Goal: Find specific page/section: Find specific page/section

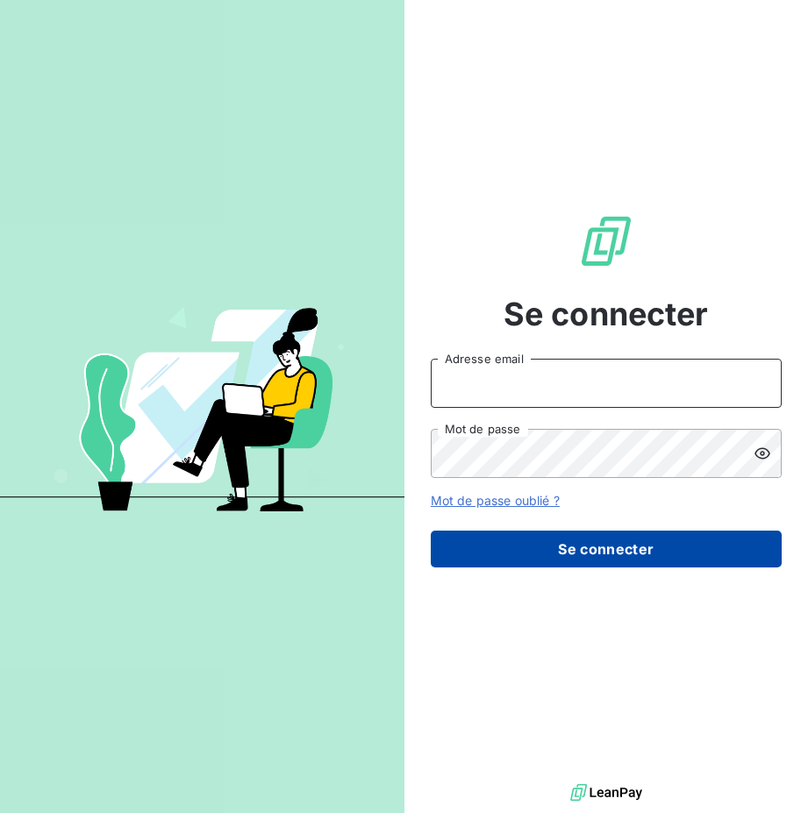
type input "[EMAIL_ADDRESS][DOMAIN_NAME]"
click at [587, 548] on button "Se connecter" at bounding box center [606, 549] width 351 height 37
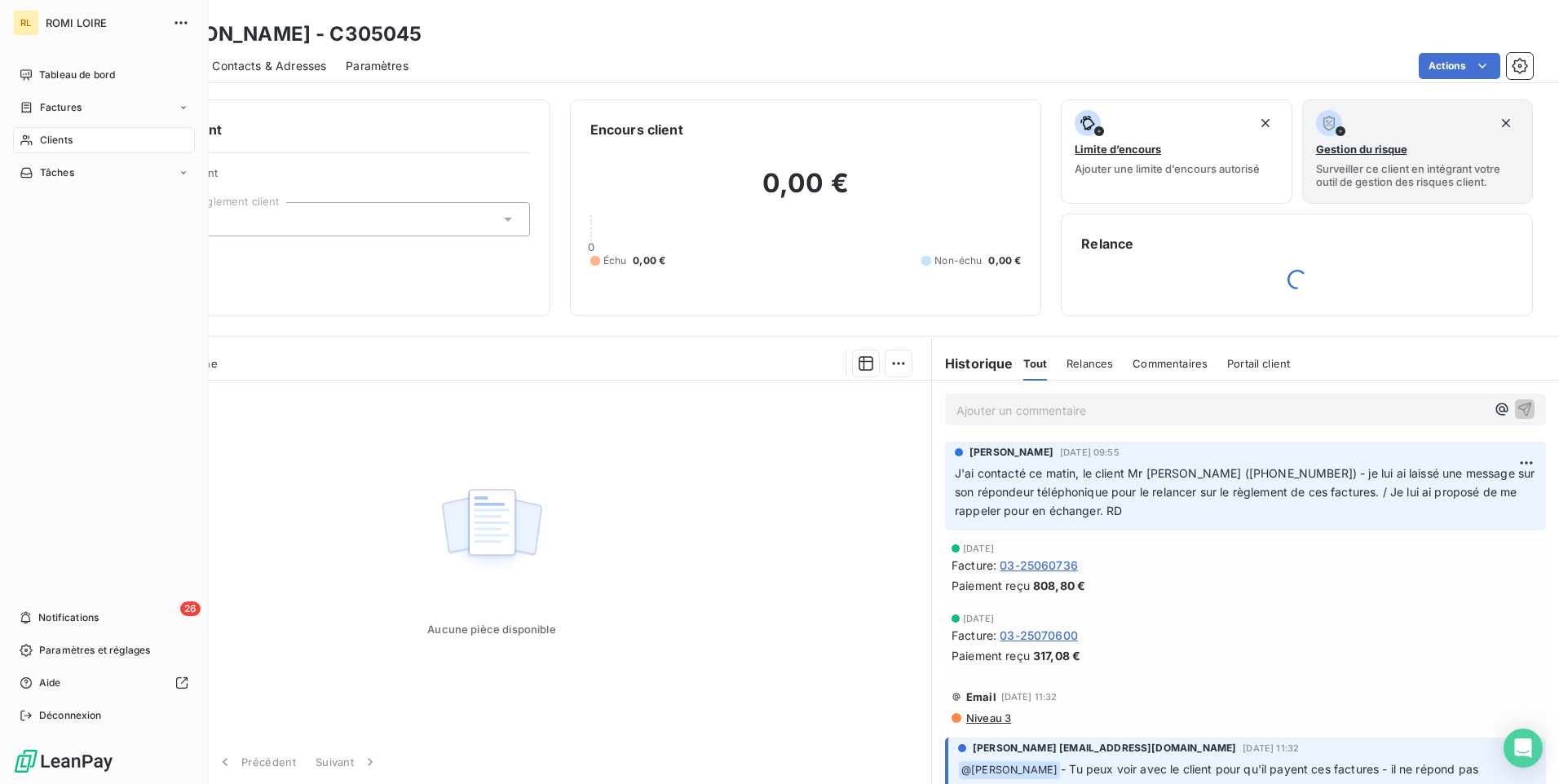
click at [58, 132] on div "Clients" at bounding box center [104, 140] width 182 height 26
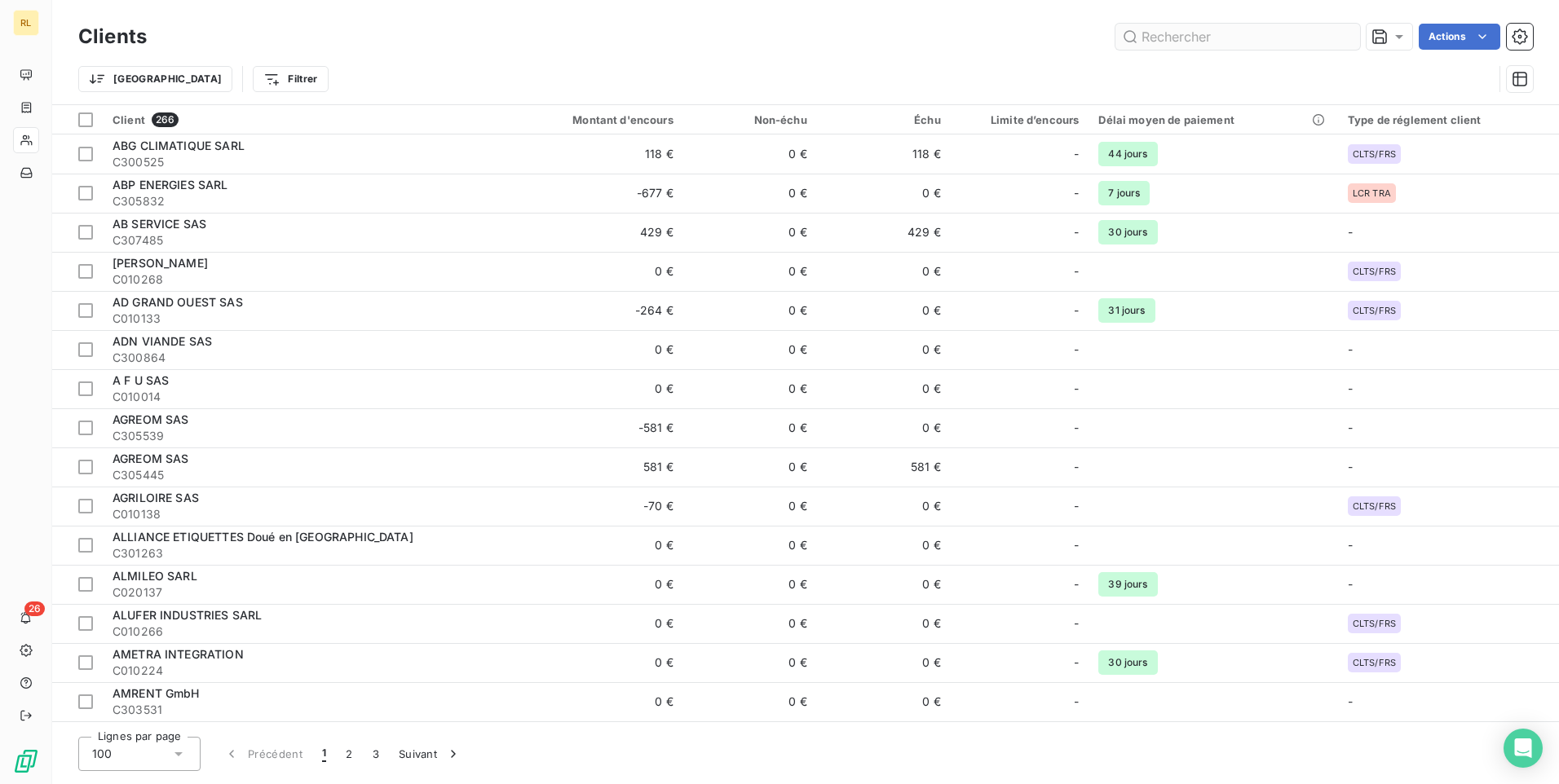
click at [750, 38] on input "text" at bounding box center [1237, 36] width 244 height 26
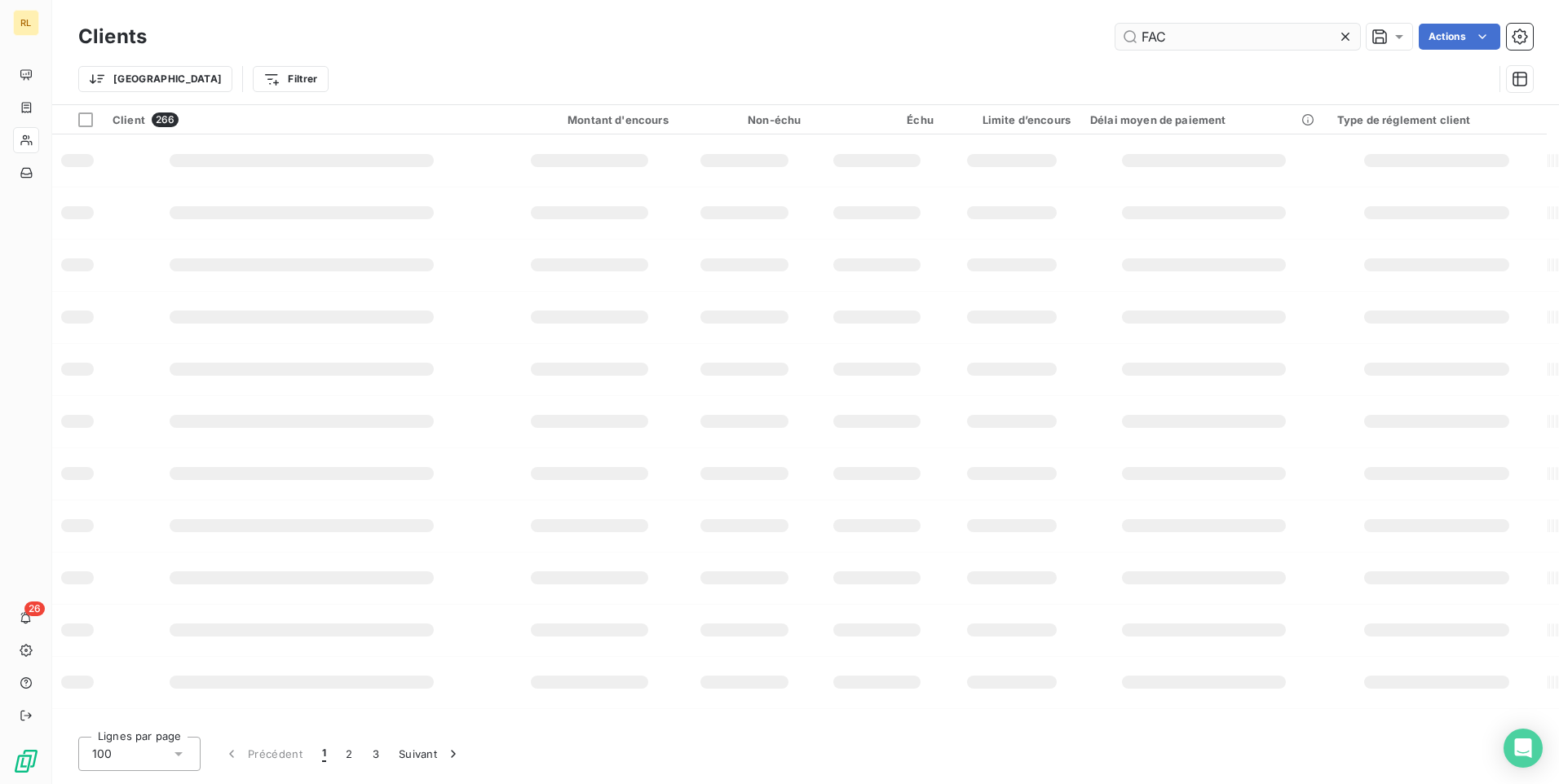
type input "FACE"
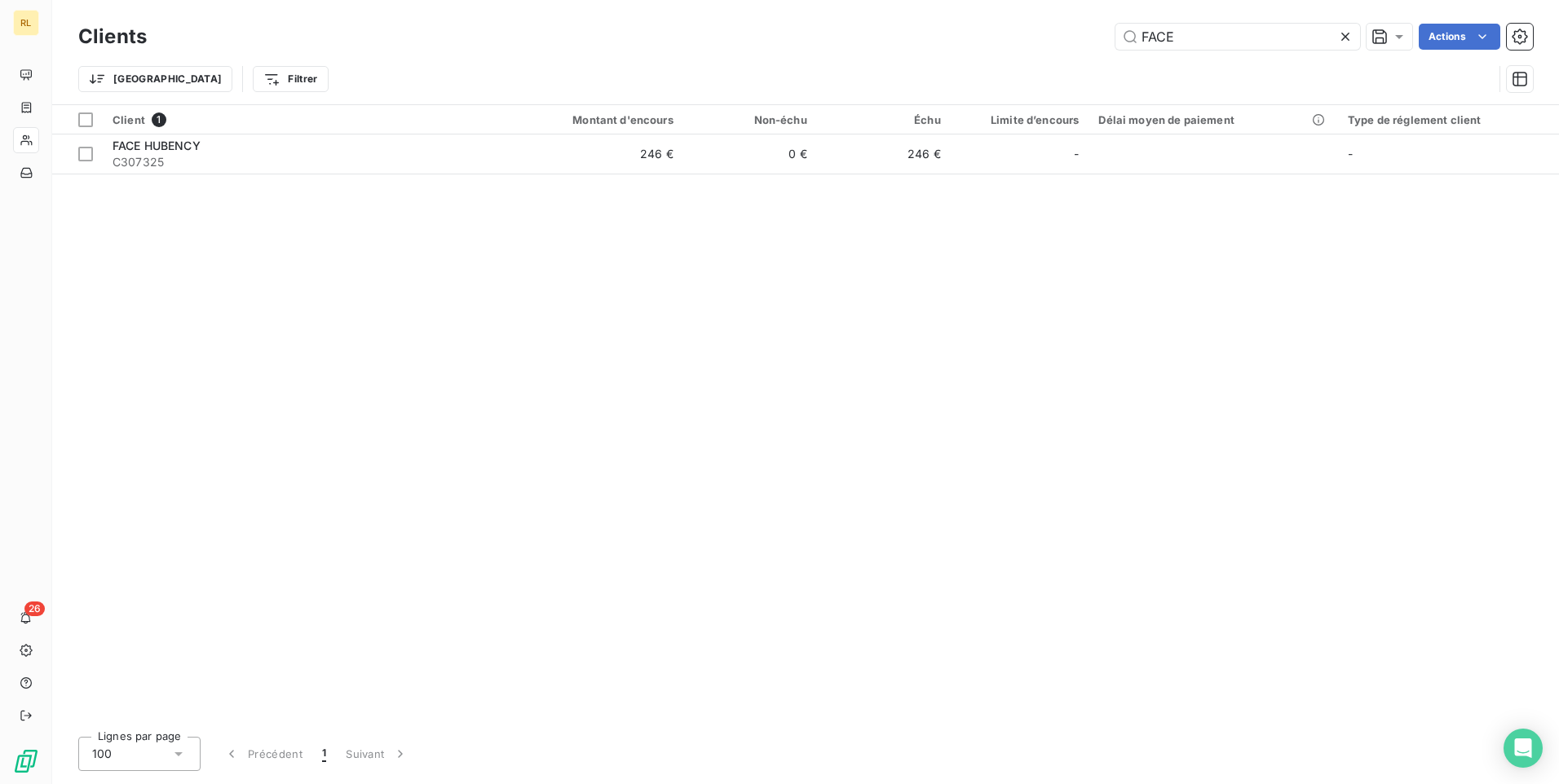
drag, startPoint x: 1197, startPoint y: 40, endPoint x: 1111, endPoint y: 40, distance: 86.0
click at [750, 40] on div "FACE Actions" at bounding box center [849, 36] width 1366 height 26
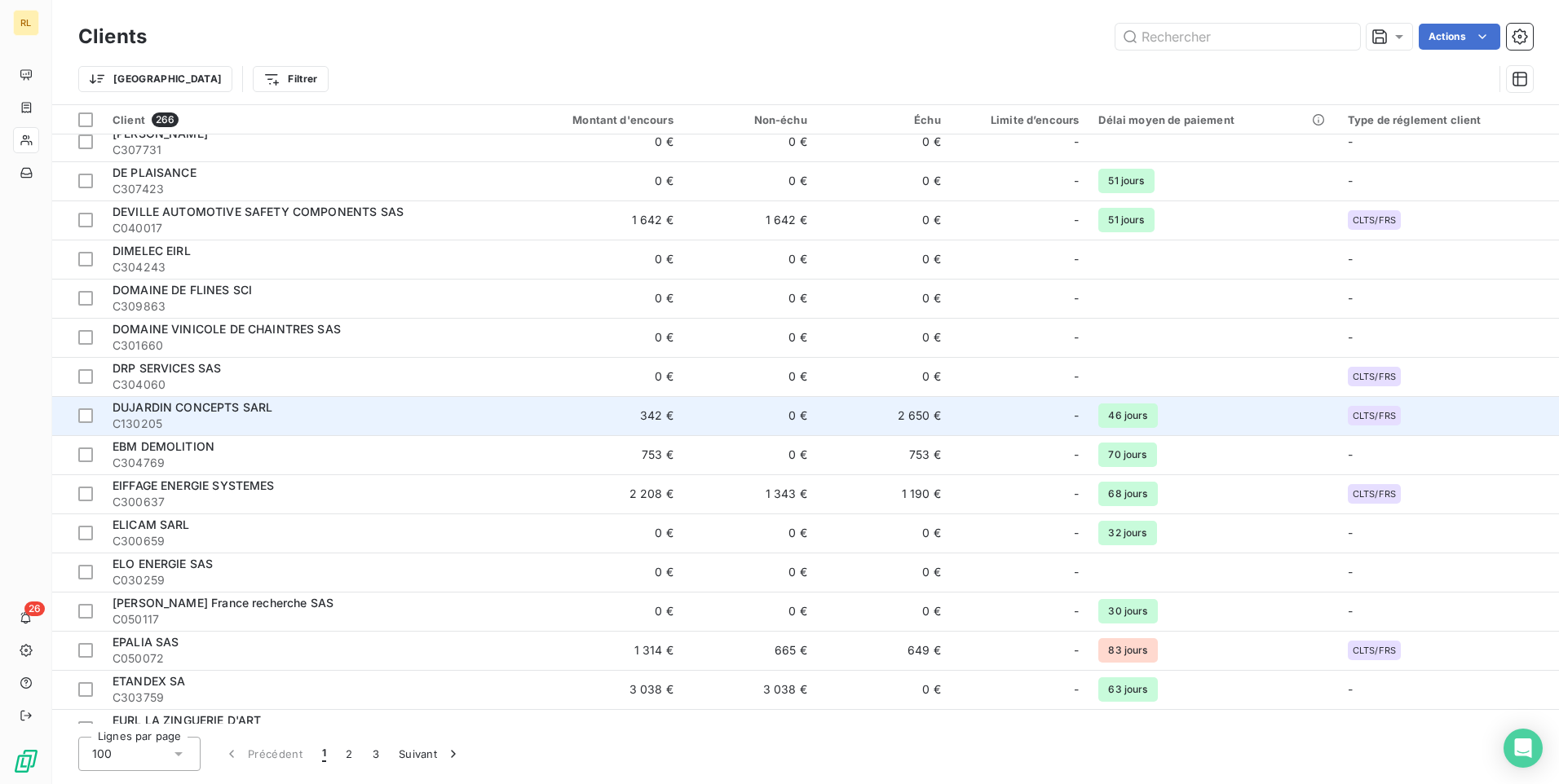
scroll to position [3324, 0]
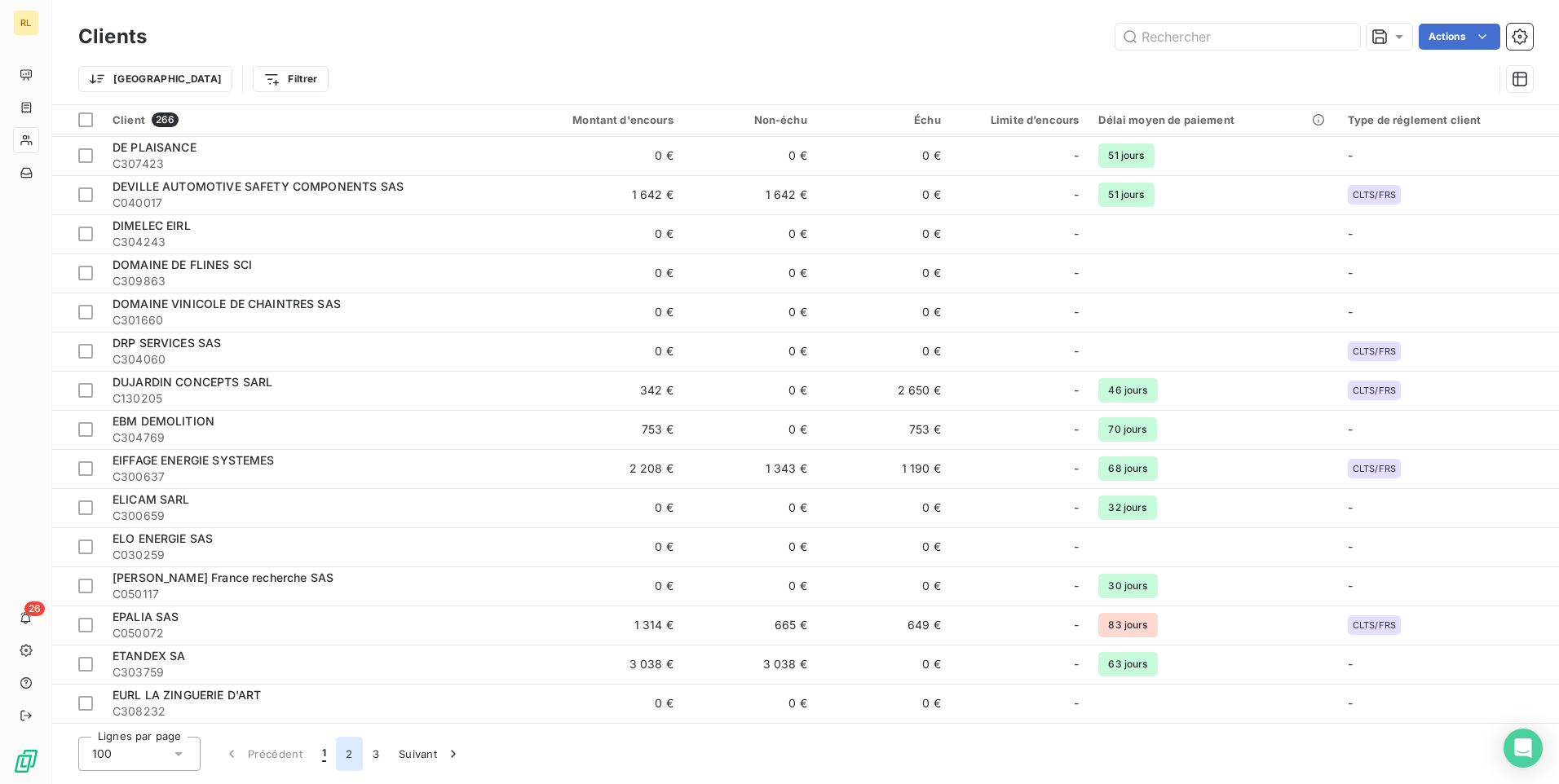
click at [349, 752] on button "2" at bounding box center [348, 753] width 26 height 34
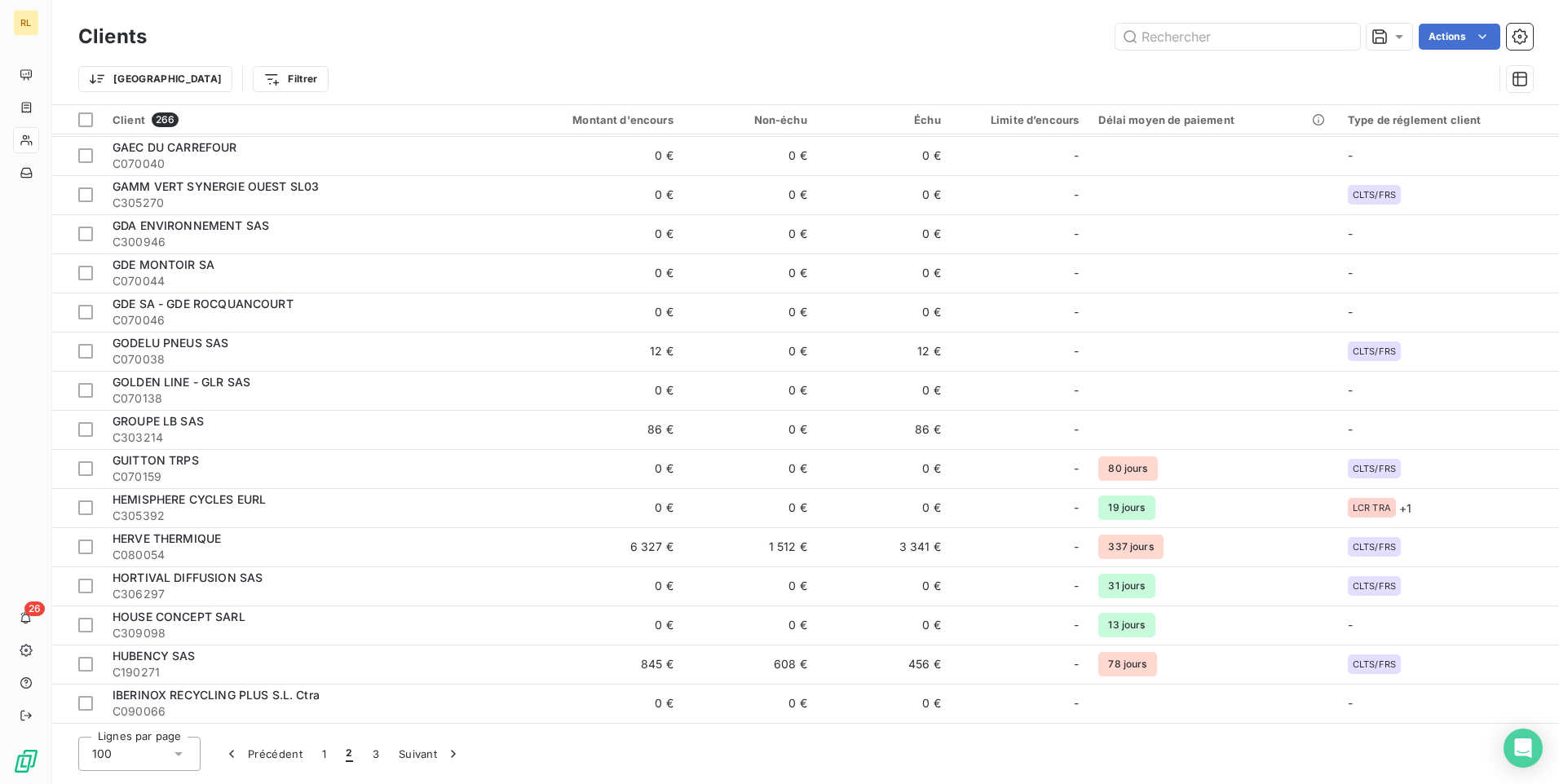
scroll to position [0, 0]
